Goal: Information Seeking & Learning: Check status

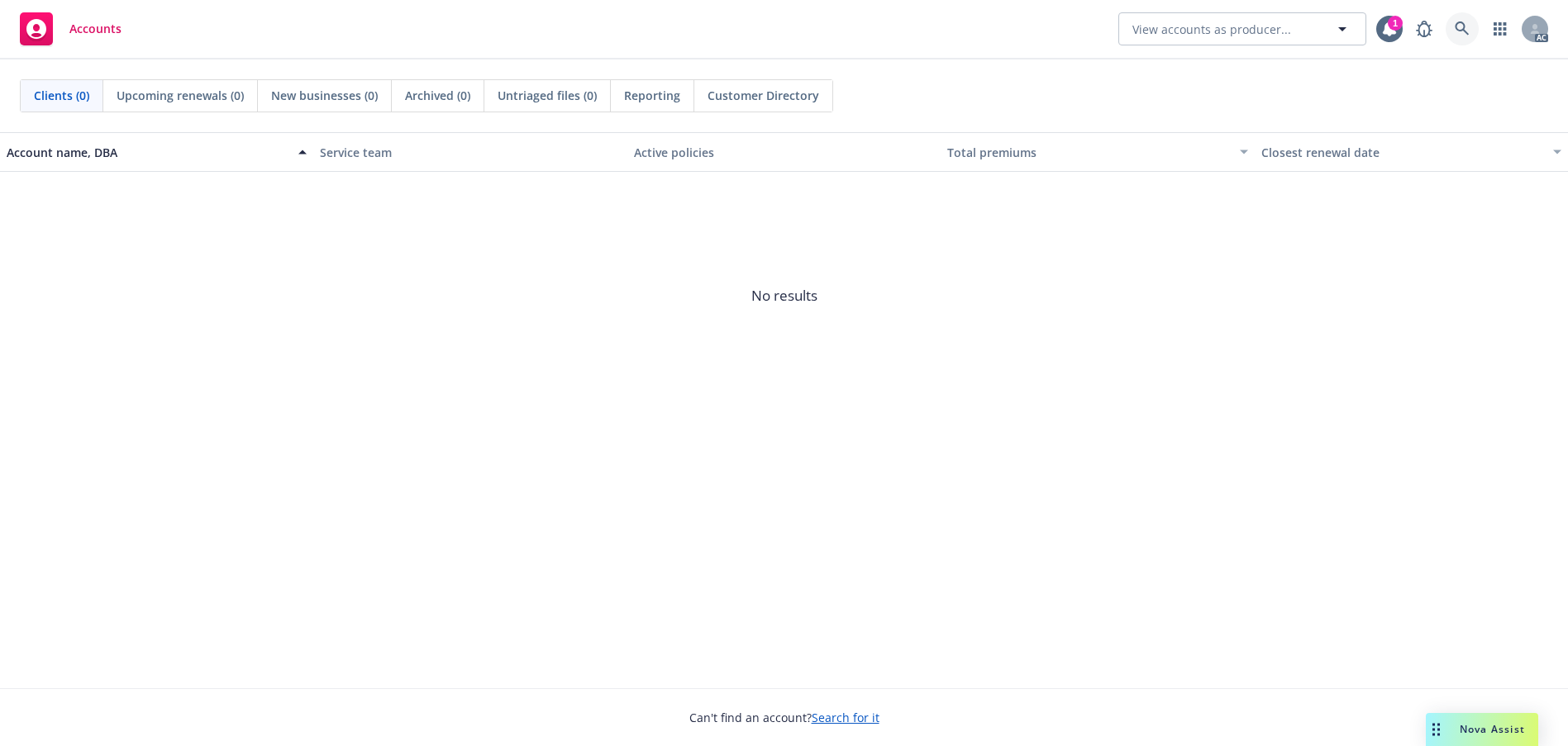
click at [1455, 26] on icon at bounding box center [1462, 29] width 15 height 15
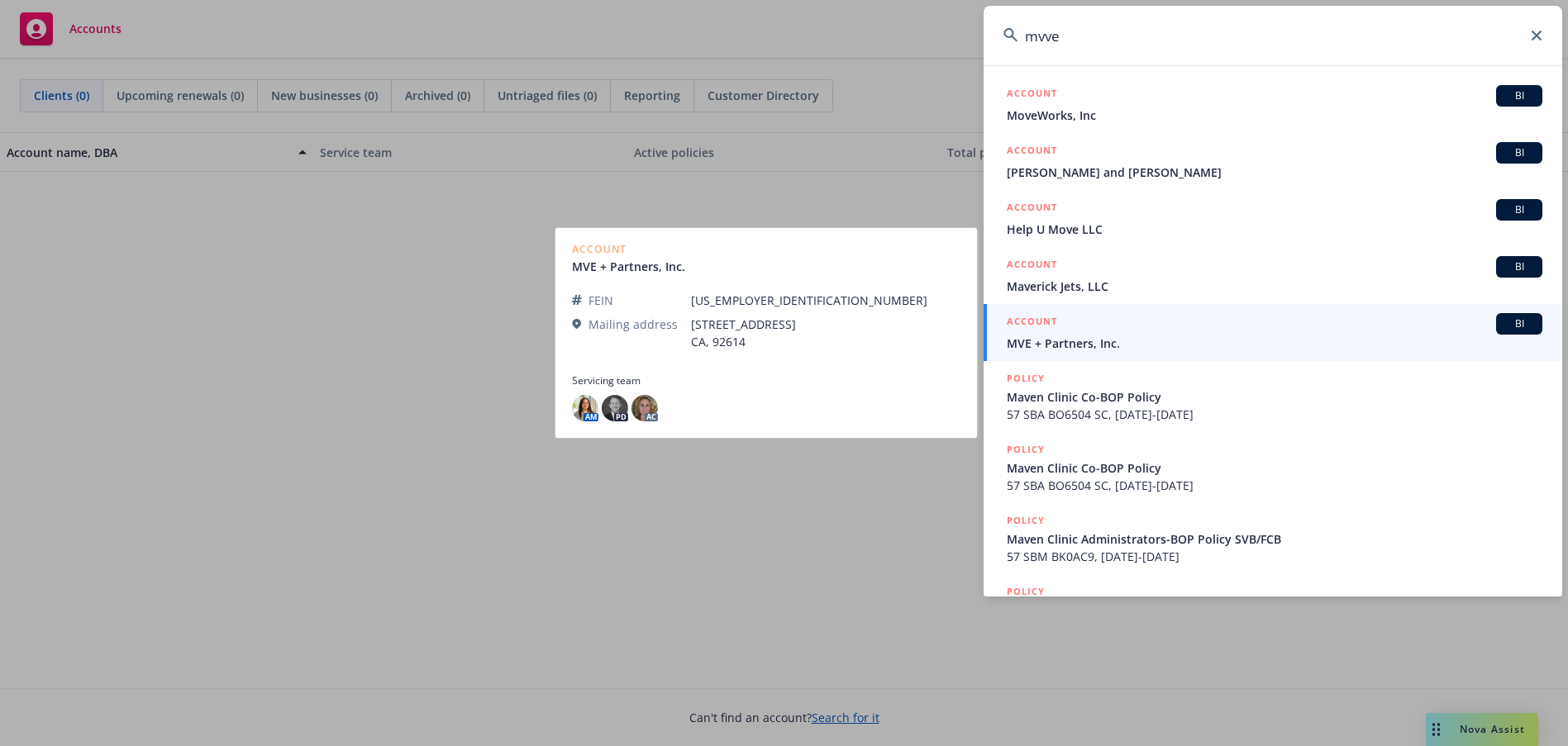
type input "mvve"
click at [1127, 340] on span "MVE + Partners, Inc." at bounding box center [1274, 343] width 535 height 18
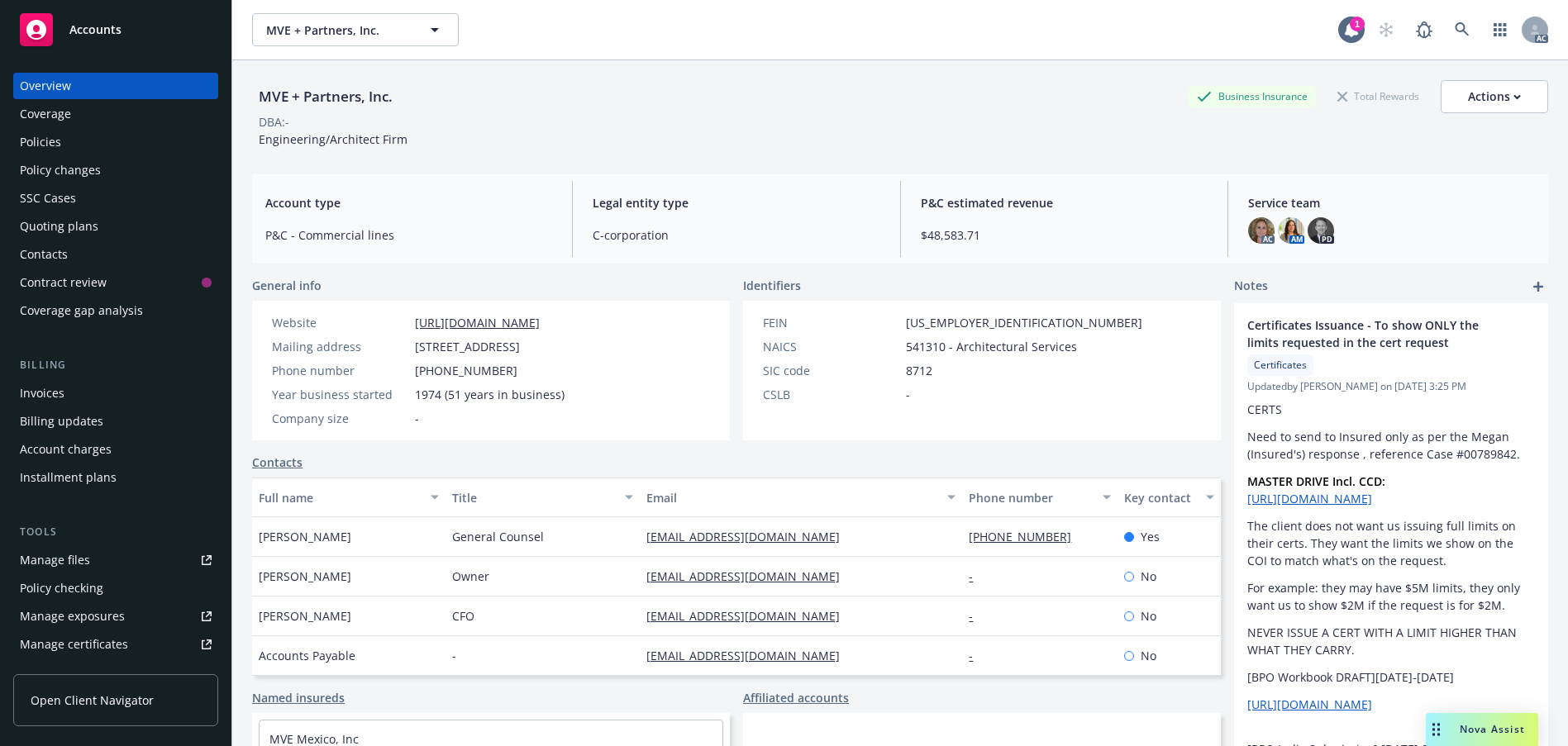
click at [61, 155] on div "Policies" at bounding box center [40, 141] width 41 height 26
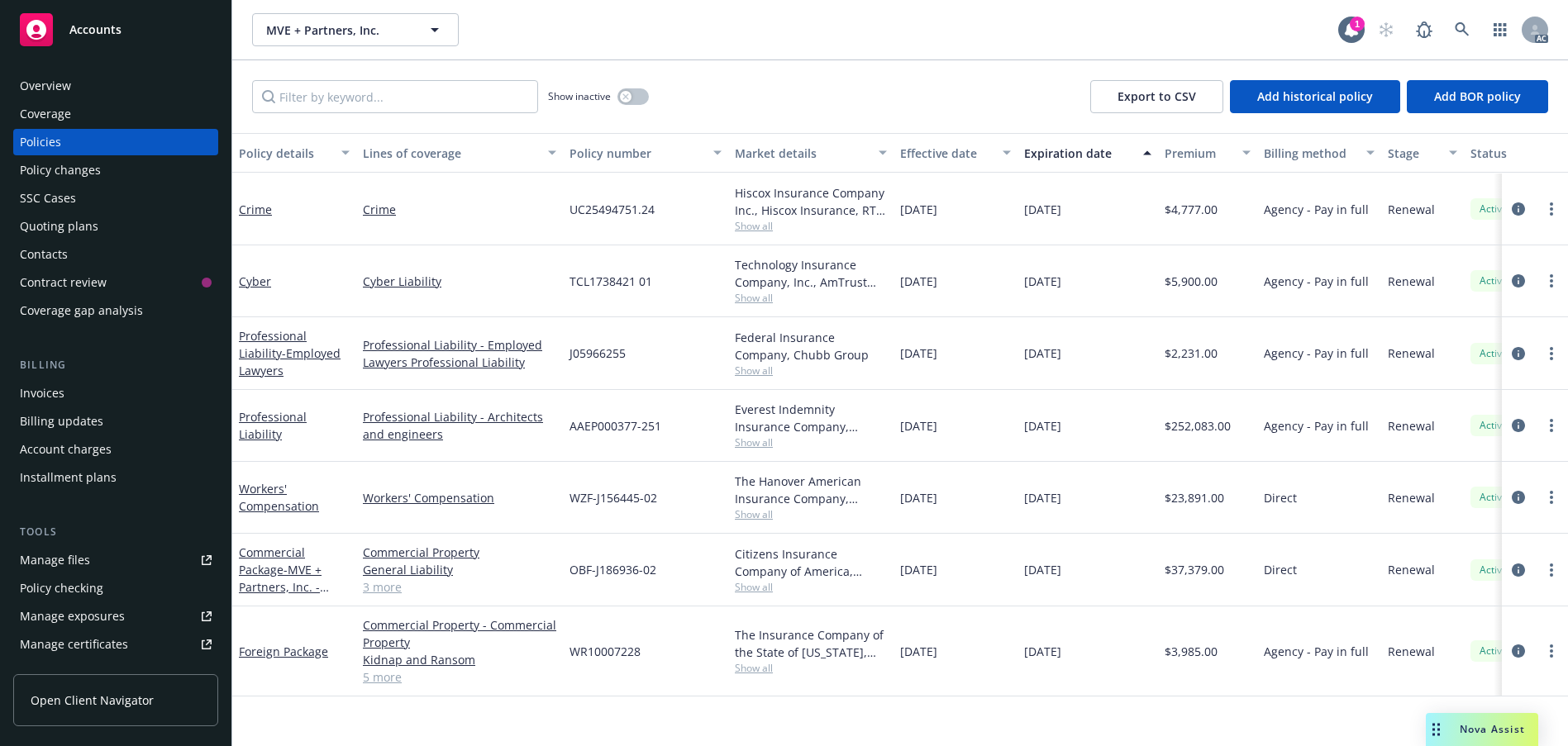
scroll to position [185, 0]
click at [266, 414] on link "Professional Liability" at bounding box center [272, 425] width 68 height 33
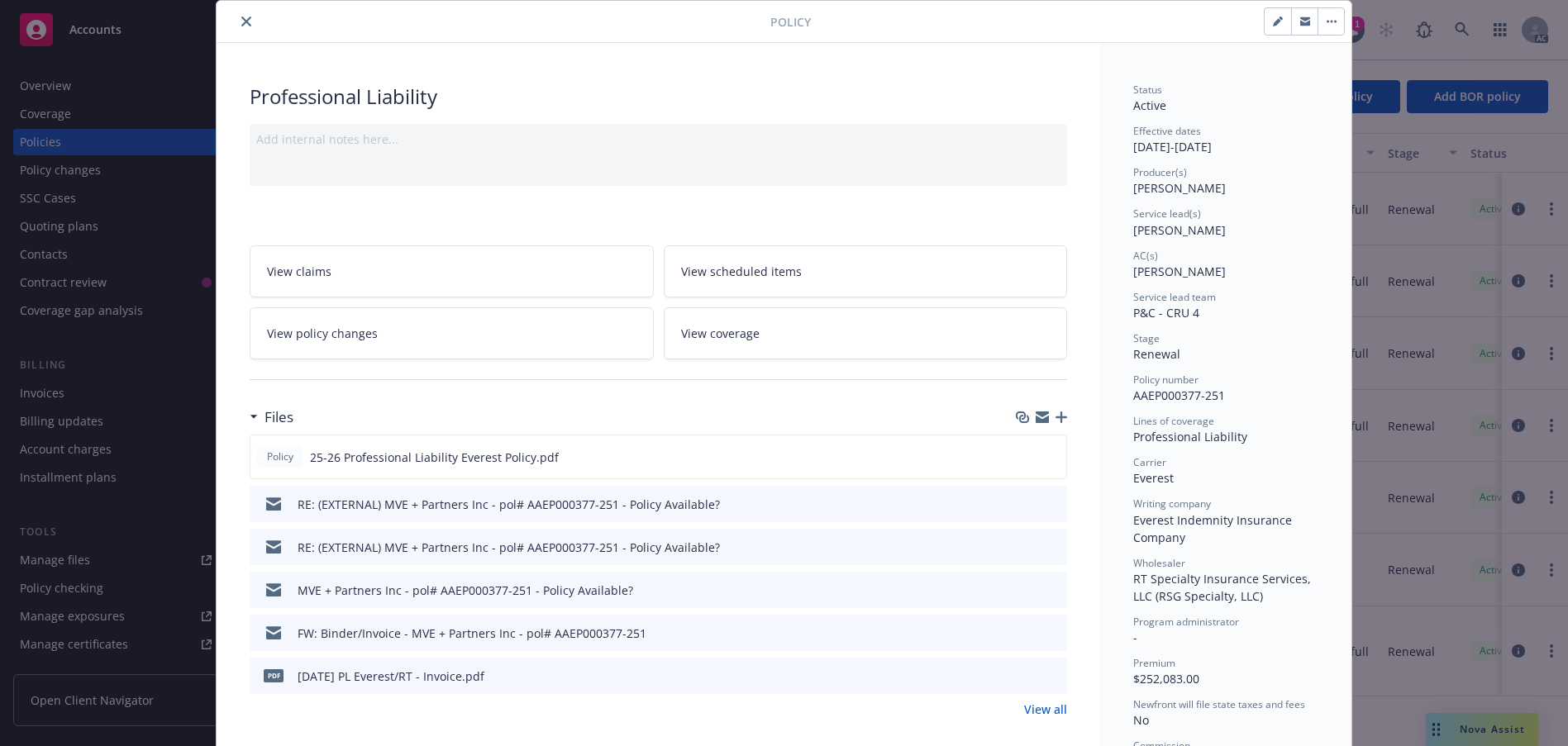
scroll to position [82, 0]
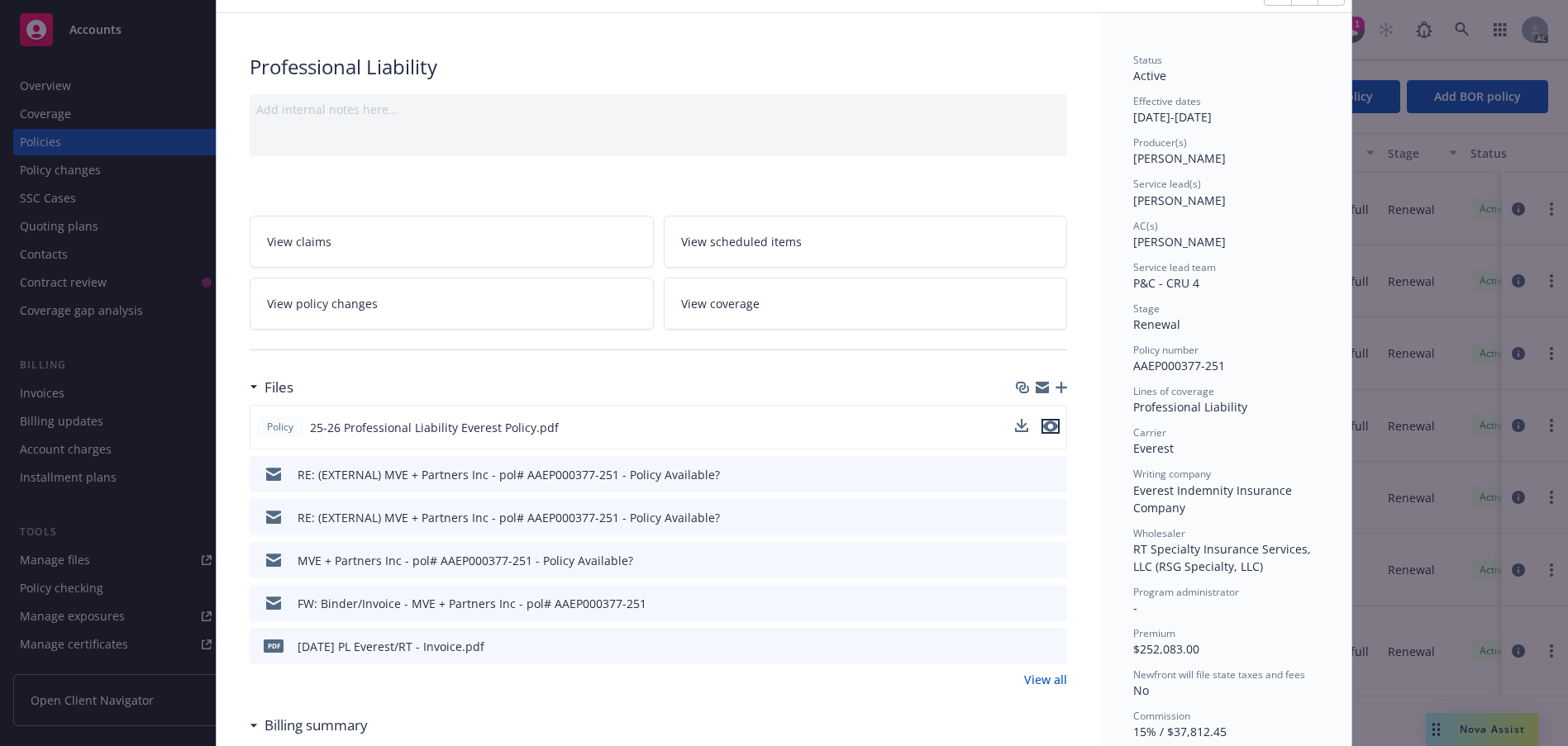
click at [1045, 432] on icon "preview file" at bounding box center [1050, 427] width 15 height 12
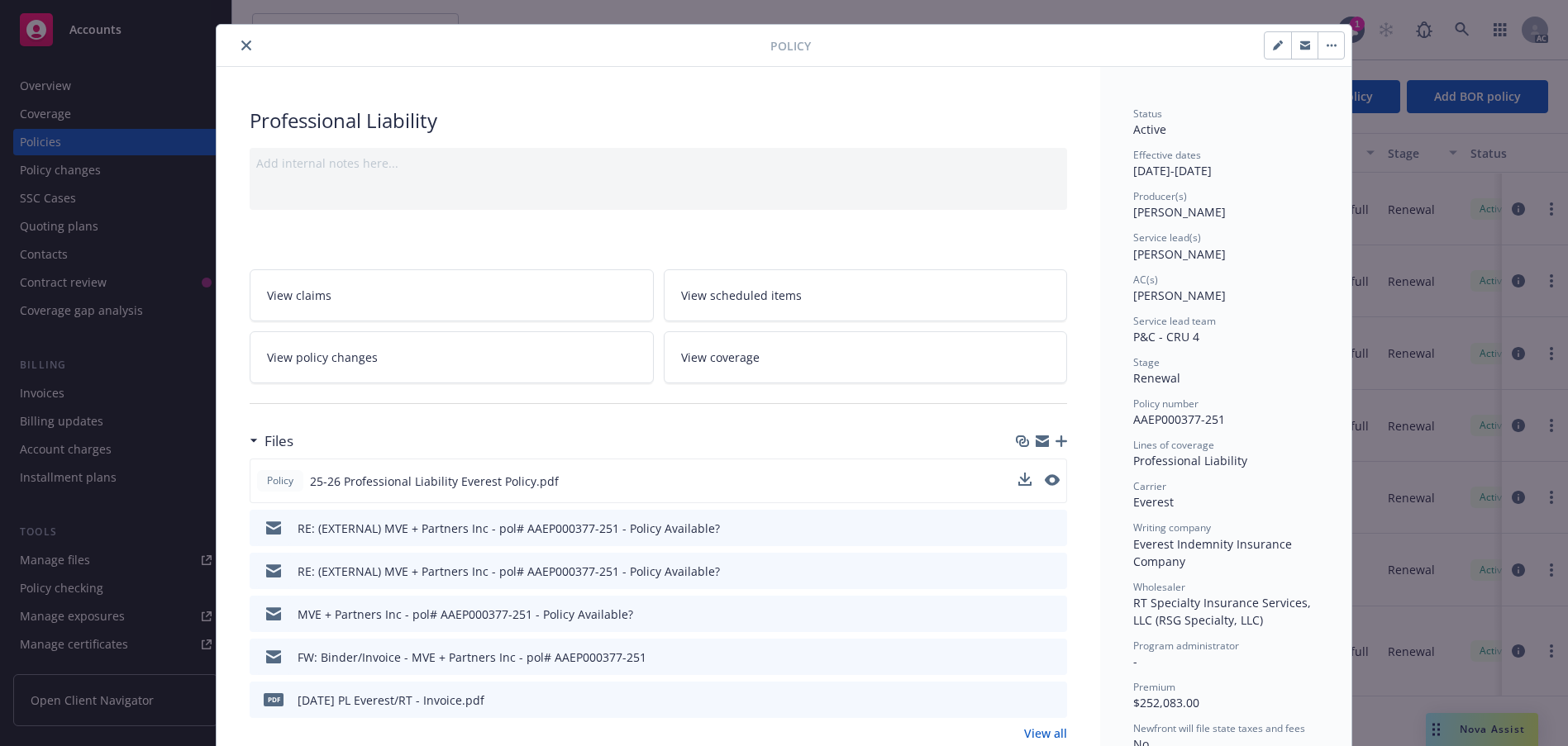
scroll to position [0, 0]
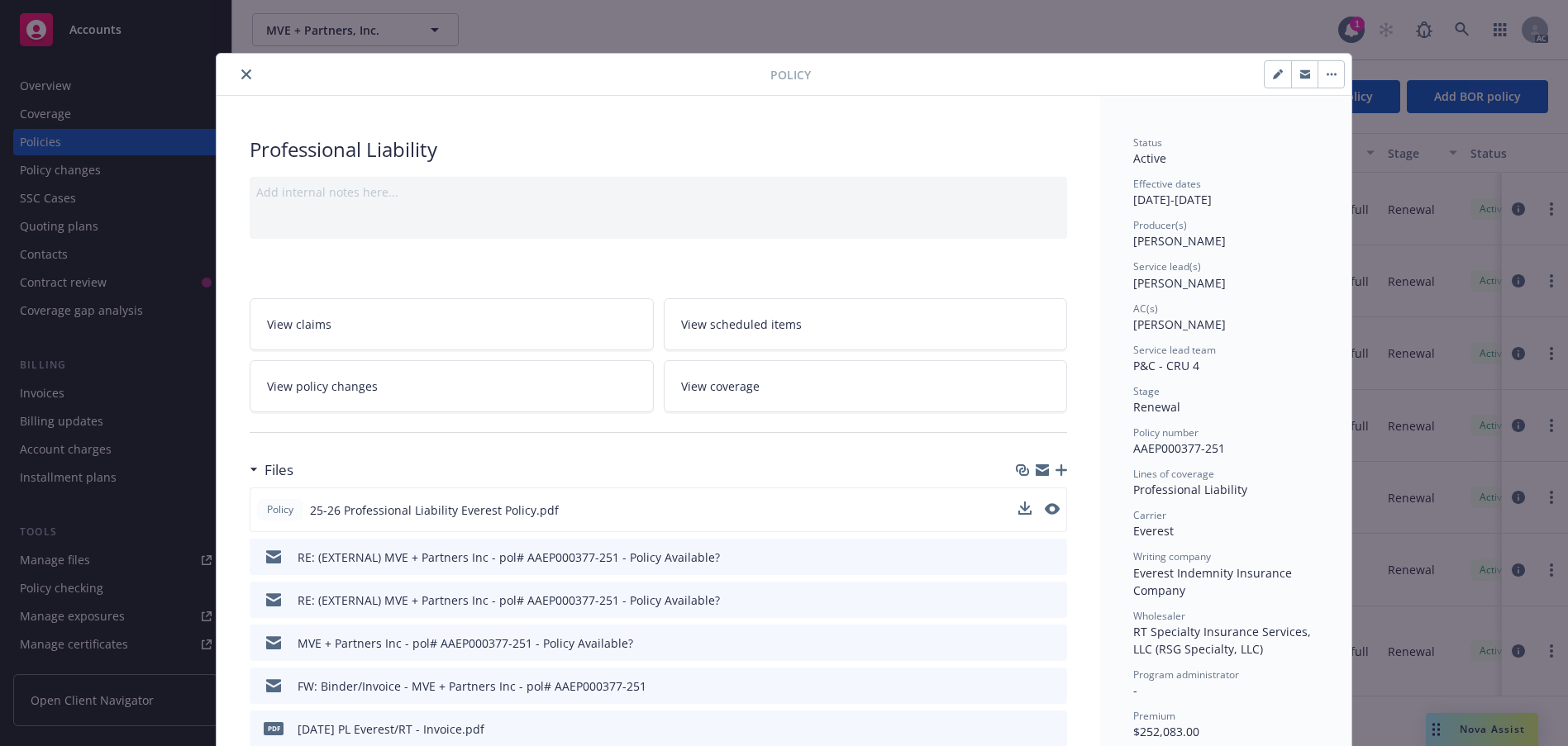
click at [251, 79] on icon "close" at bounding box center [246, 75] width 10 height 10
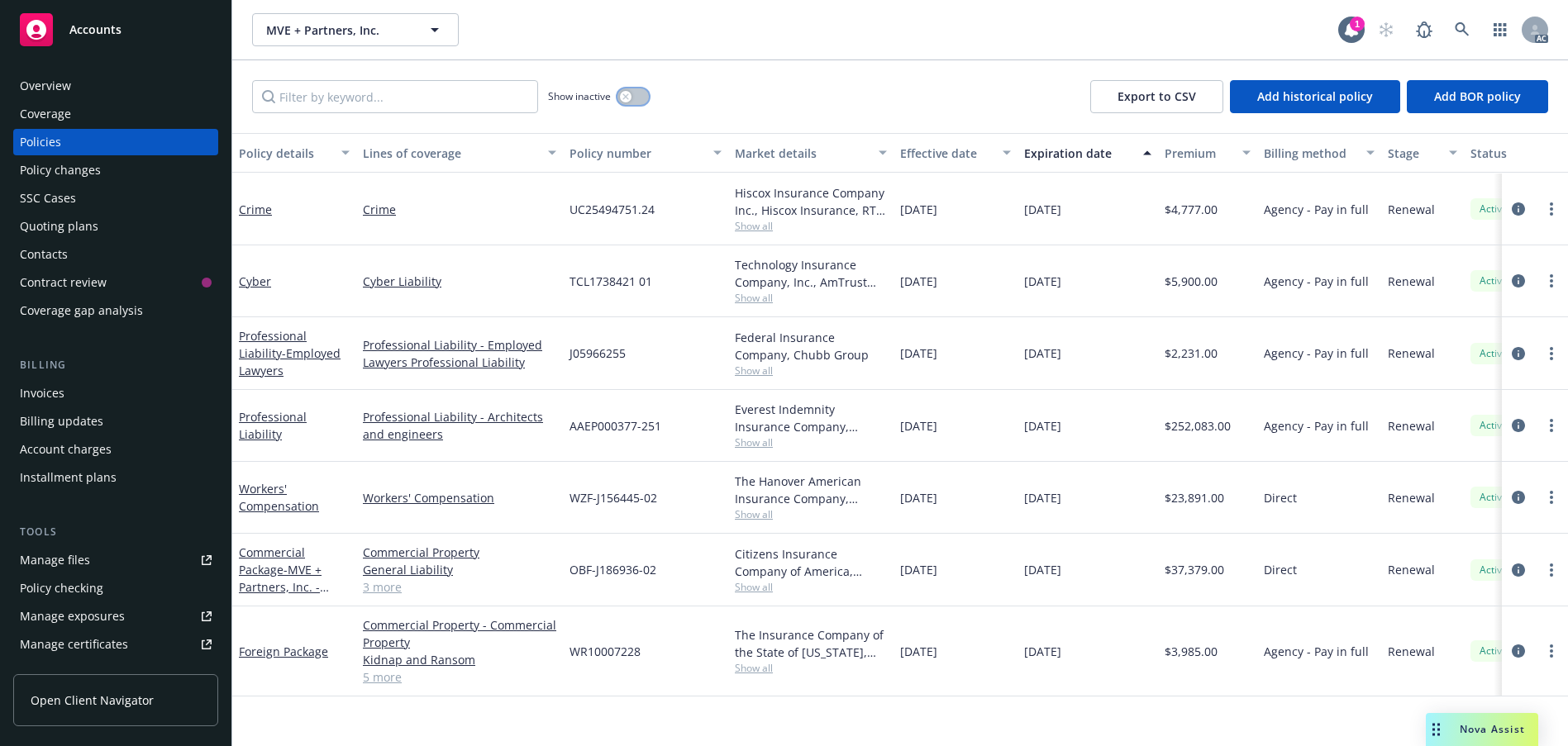
click at [631, 102] on div "button" at bounding box center [626, 97] width 12 height 12
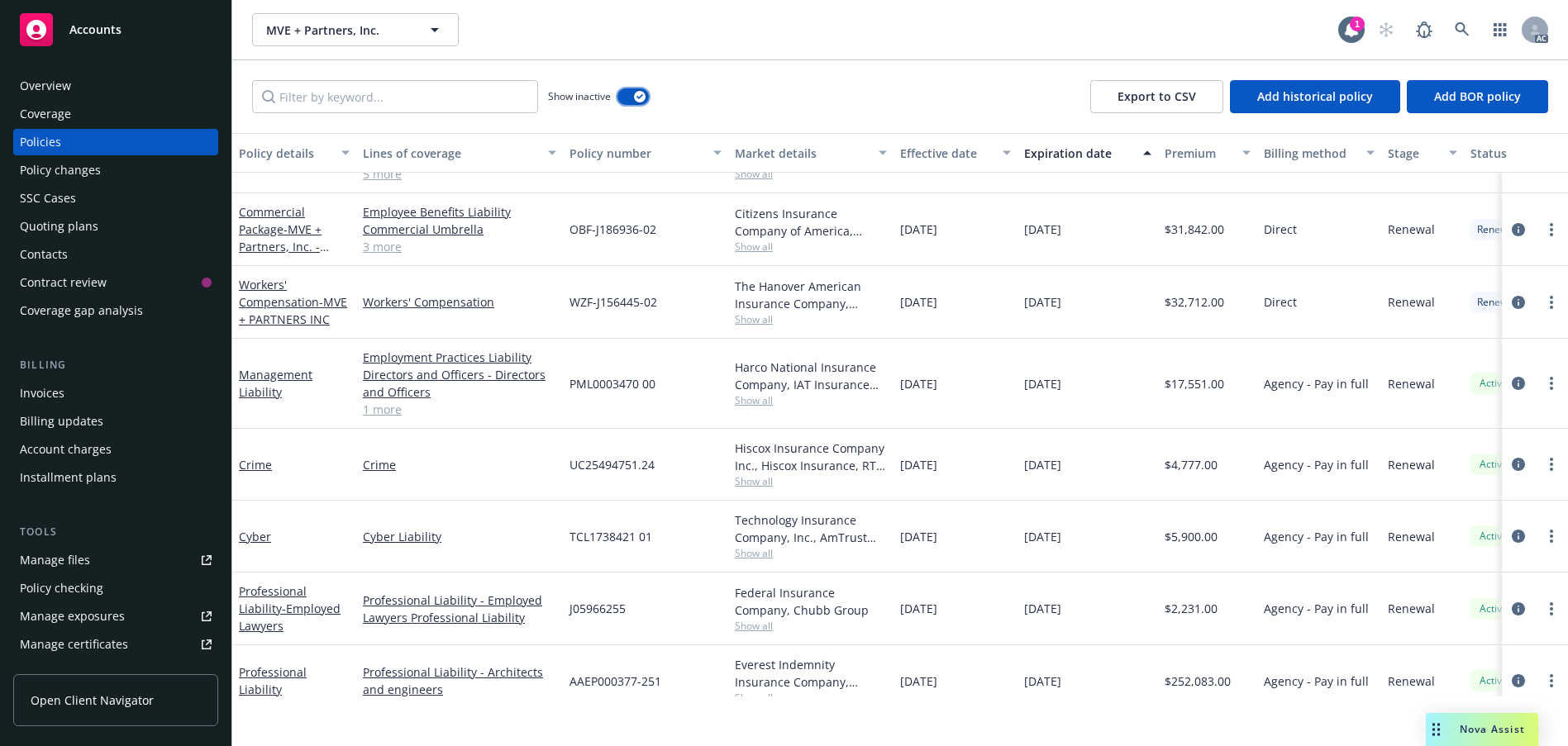
scroll to position [1628, 0]
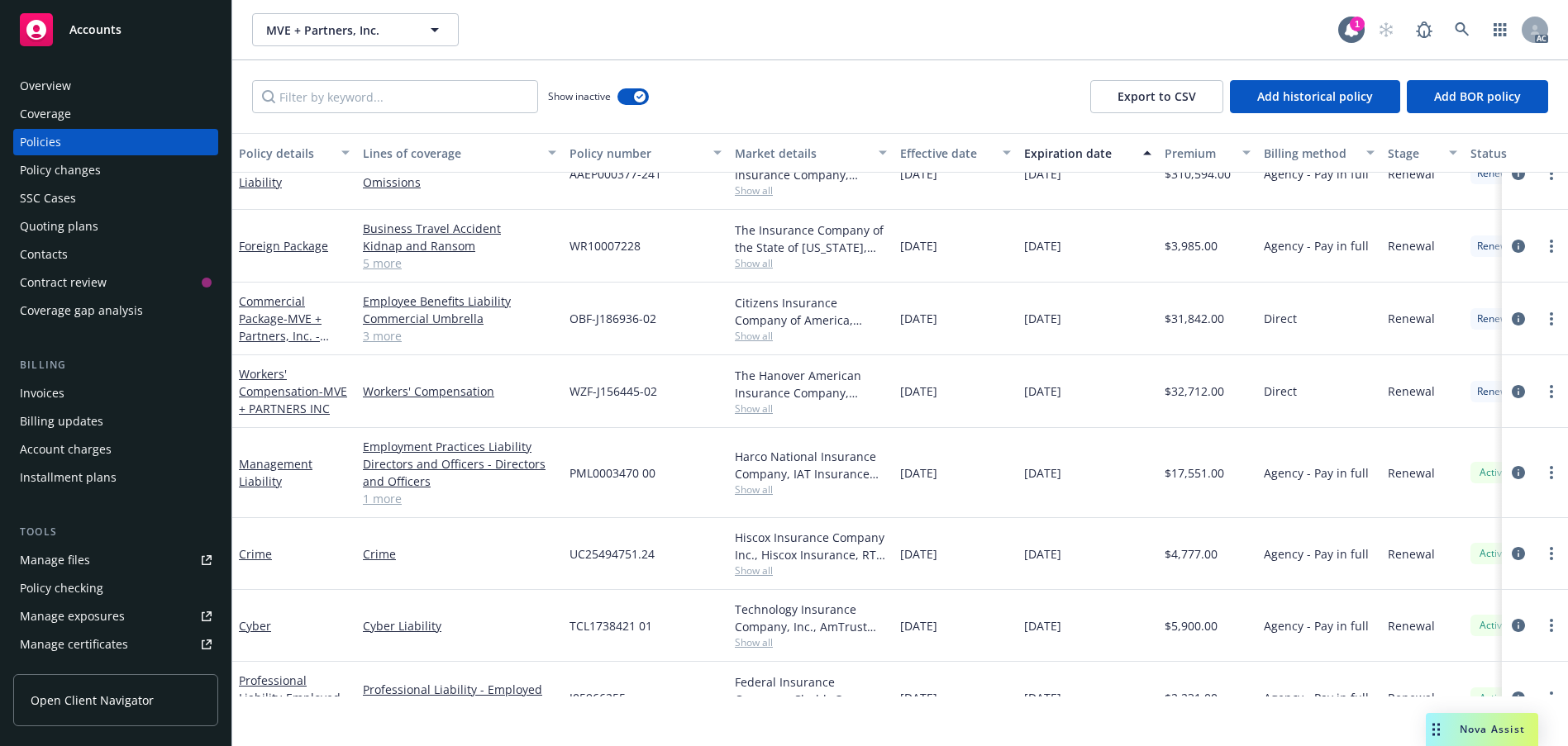
click at [1483, 730] on div "Nova Assist" at bounding box center [1482, 729] width 113 height 33
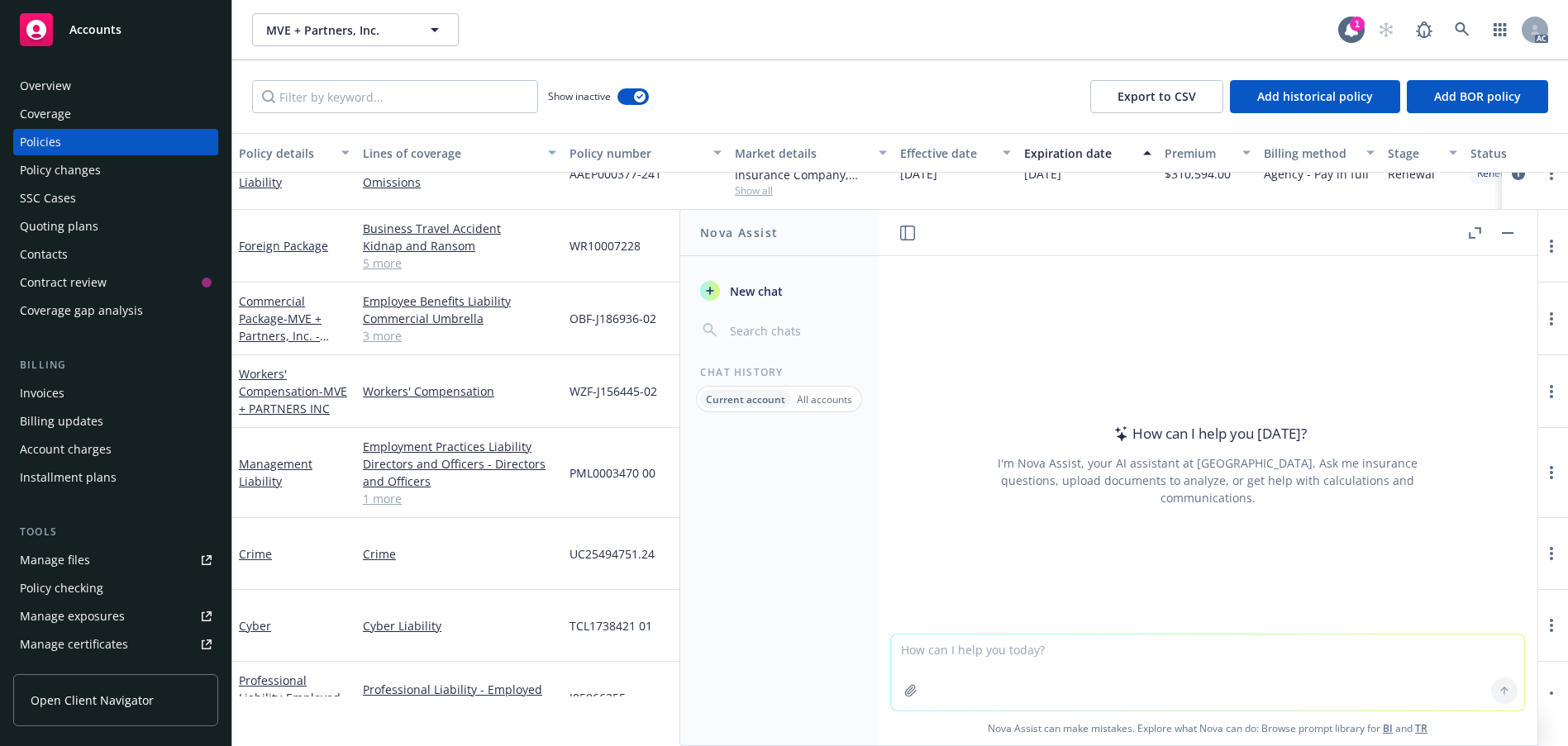
click at [931, 637] on textarea at bounding box center [1207, 672] width 633 height 76
paste textarea "a"
type textarea "grammar"
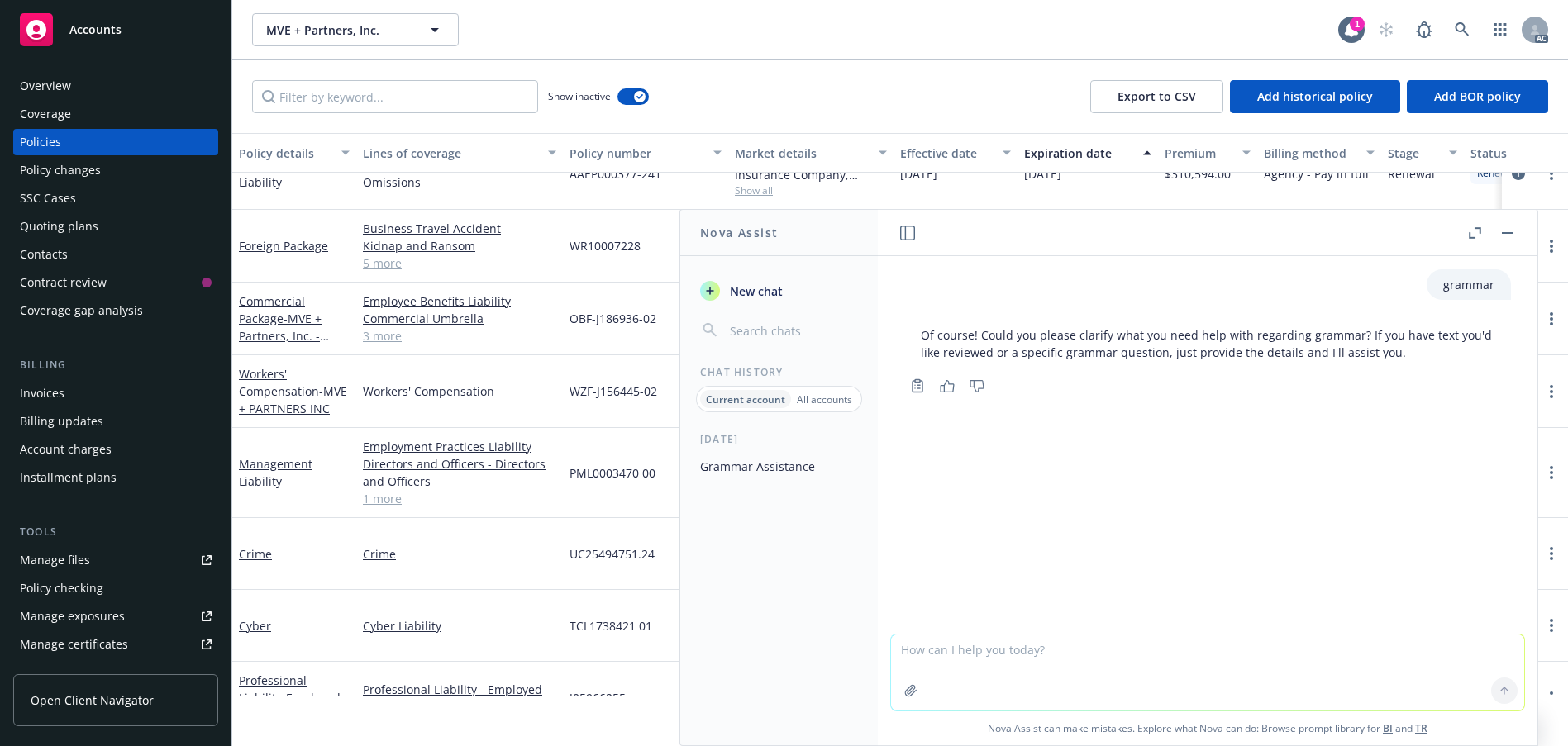
click at [934, 643] on textarea at bounding box center [1207, 672] width 633 height 76
paste textarea "Lore ipsumdo, Si amet con adip elitsed do EIU + Temporin, Utl’e Dolore, mag Ali…"
type textarea "Lore ipsumdo, Si amet con adip elitsed do EIU + Temporin, Utl’e Dolore, mag Ali…"
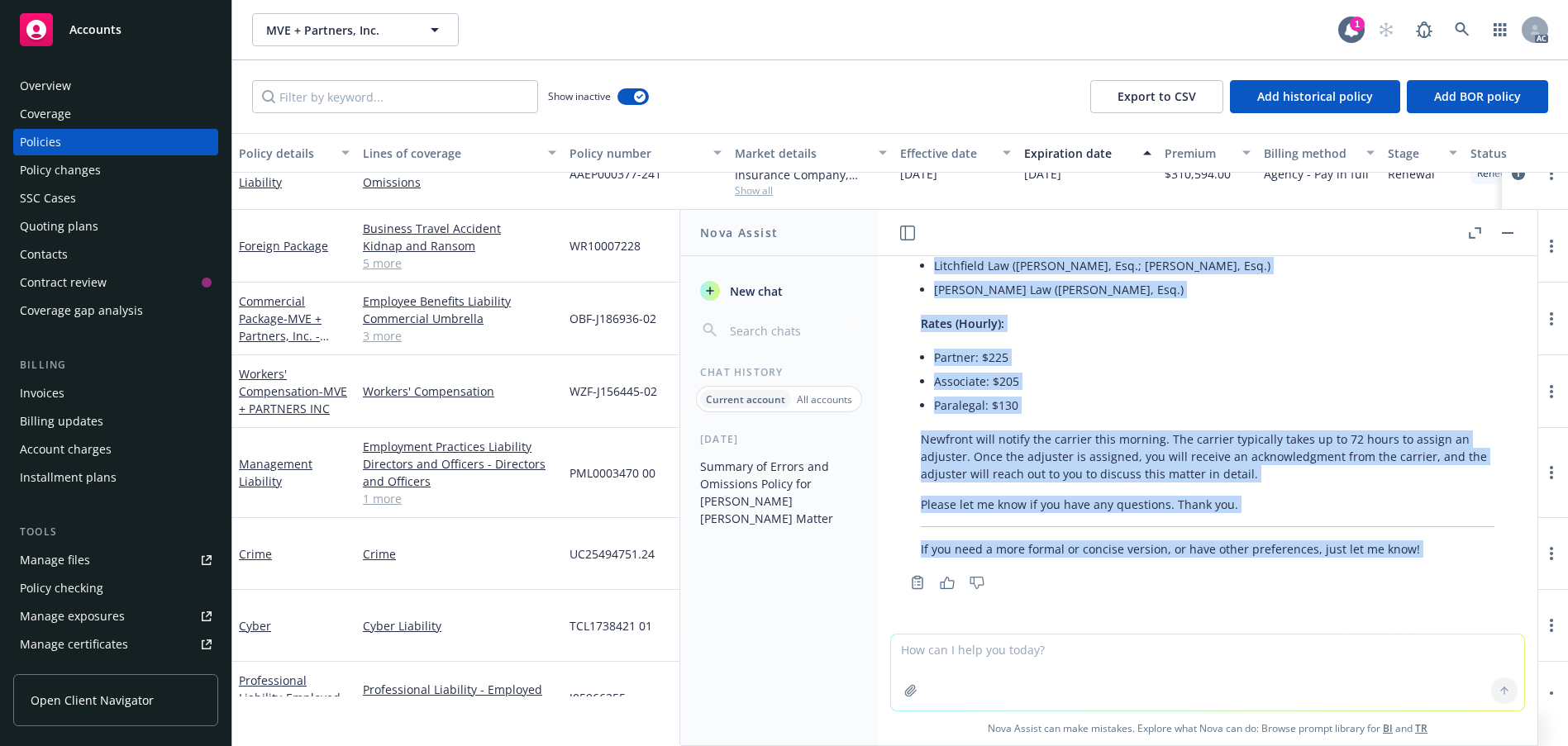
scroll to position [1297, 0]
drag, startPoint x: 929, startPoint y: 292, endPoint x: 1207, endPoint y: 510, distance: 353.3
click at [1207, 510] on div "Here is your message with suggestions for improved grammar, clarity, and profes…" at bounding box center [1208, 220] width 607 height 686
copy div "Lore ipsumdo, Si amet consec adipis el SED + Doeiusmo, Tem.’i Utlabo etd Magnaa…"
